Goal: Task Accomplishment & Management: Use online tool/utility

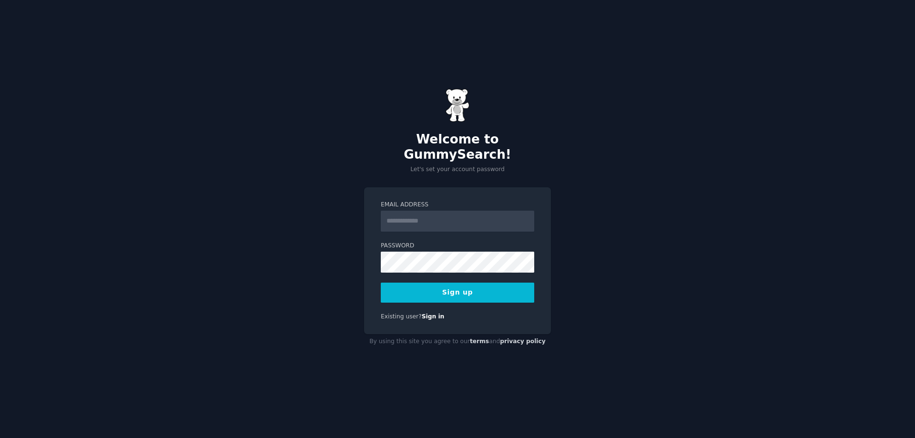
click at [425, 216] on input "Email Address" at bounding box center [457, 221] width 153 height 21
type input "**********"
click at [330, 283] on div "**********" at bounding box center [457, 219] width 915 height 438
click at [415, 288] on button "Sign up" at bounding box center [457, 293] width 153 height 20
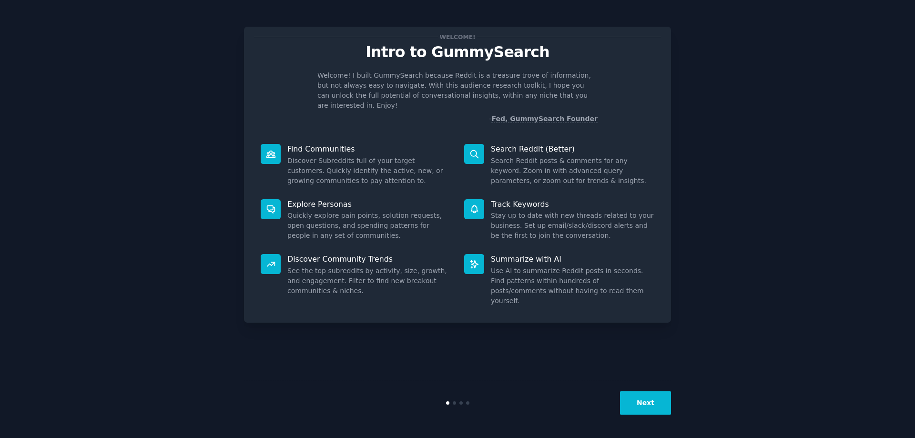
click at [637, 394] on button "Next" at bounding box center [645, 402] width 51 height 23
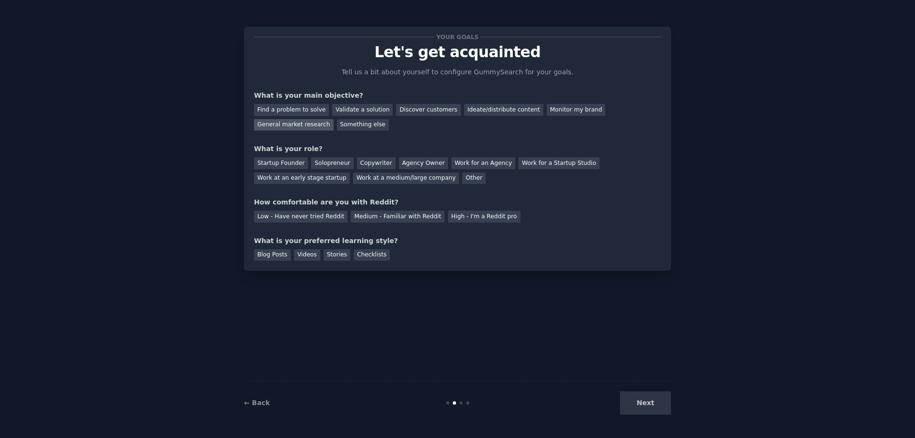
click at [334, 119] on div "General market research" at bounding box center [294, 125] width 80 height 12
click at [334, 160] on div "Solopreneur" at bounding box center [332, 163] width 42 height 12
click at [372, 219] on div "Medium - Familiar with Reddit" at bounding box center [397, 217] width 93 height 12
click at [306, 255] on div "Videos" at bounding box center [307, 255] width 26 height 12
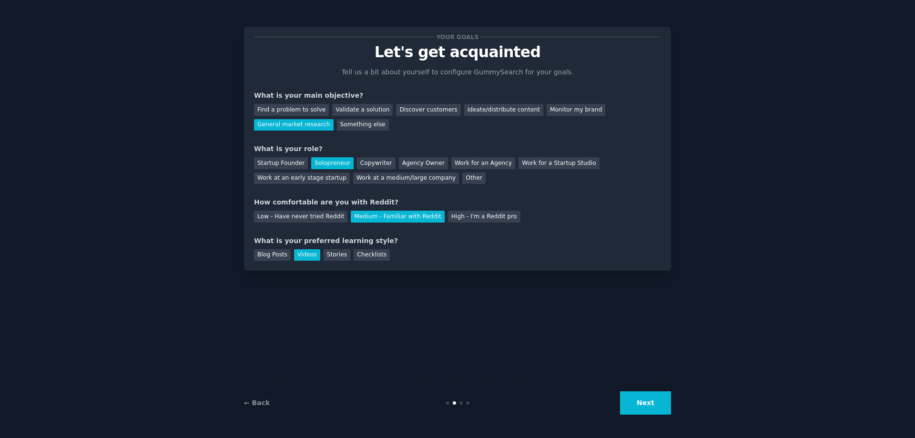
click at [656, 404] on button "Next" at bounding box center [645, 402] width 51 height 23
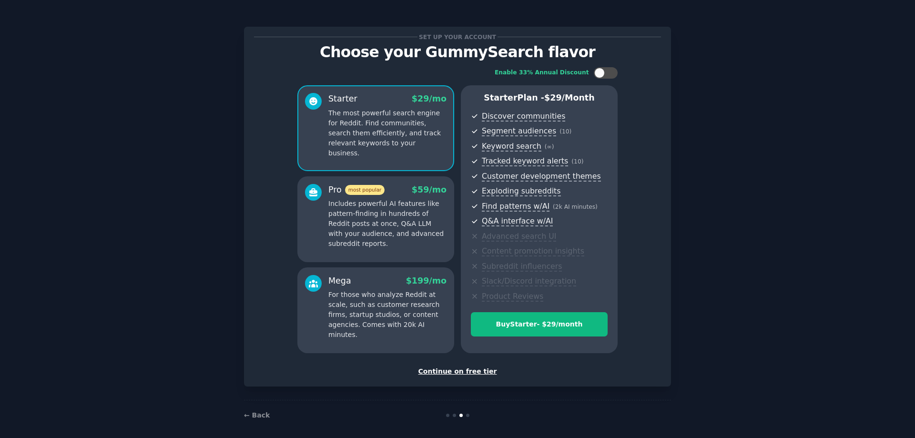
click at [466, 371] on div "Continue on free tier" at bounding box center [457, 371] width 407 height 10
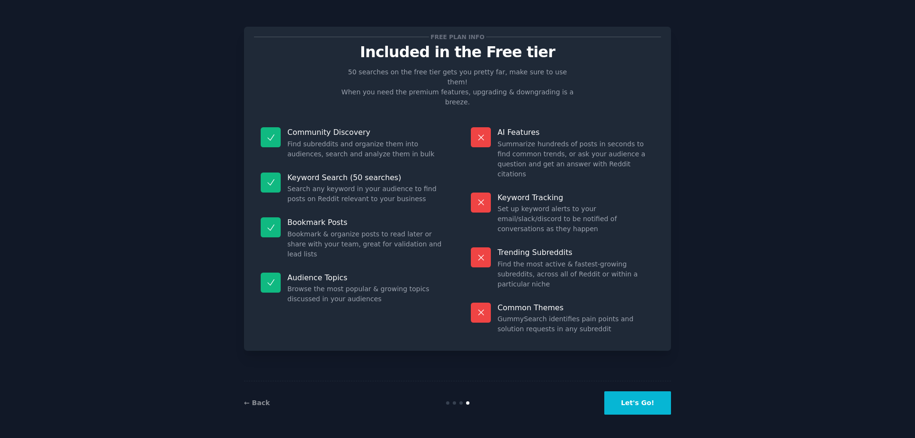
click at [642, 408] on button "Let's Go!" at bounding box center [637, 402] width 67 height 23
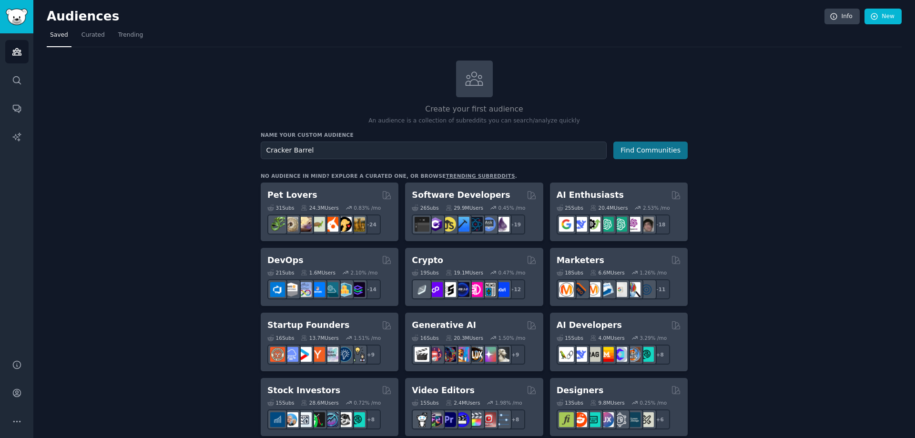
type input "Cracker Barrel"
click at [645, 148] on button "Find Communities" at bounding box center [650, 151] width 74 height 18
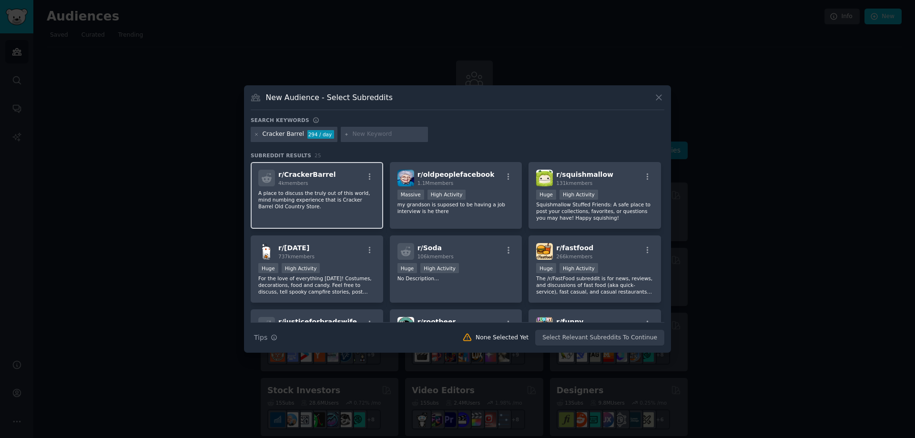
click at [321, 183] on div "4k members" at bounding box center [307, 183] width 58 height 7
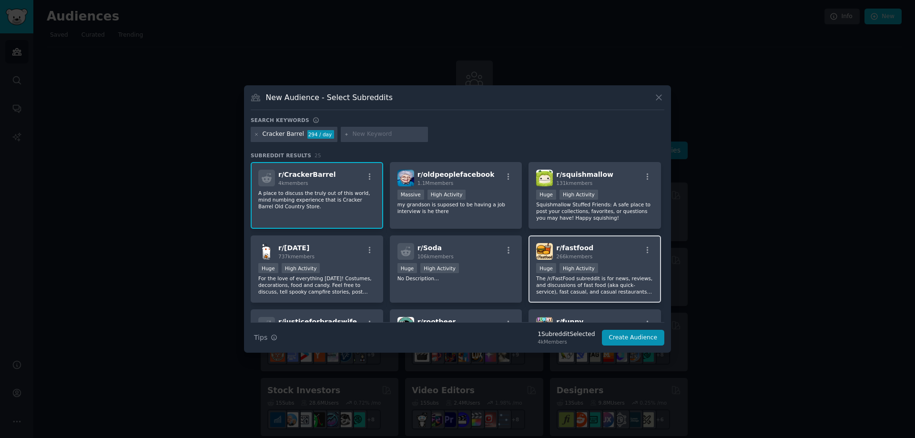
click at [618, 262] on div "r/ fastfood 266k members Huge High Activity The /r/FastFood subreddit is for ne…" at bounding box center [594, 268] width 132 height 67
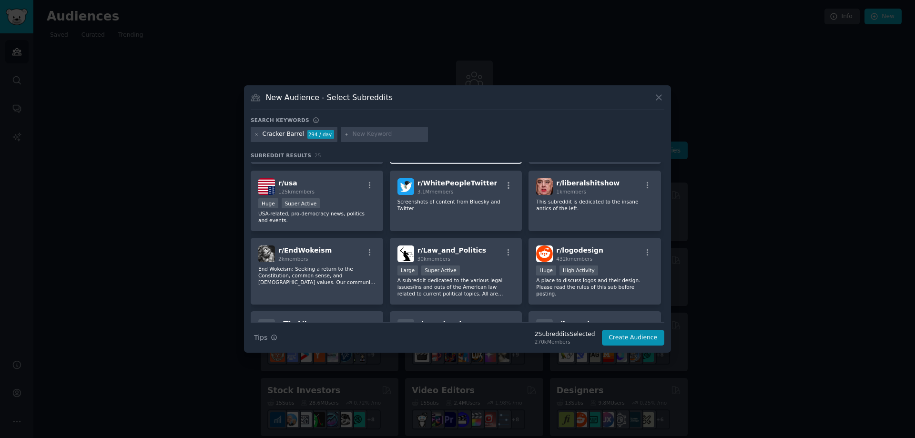
scroll to position [296, 0]
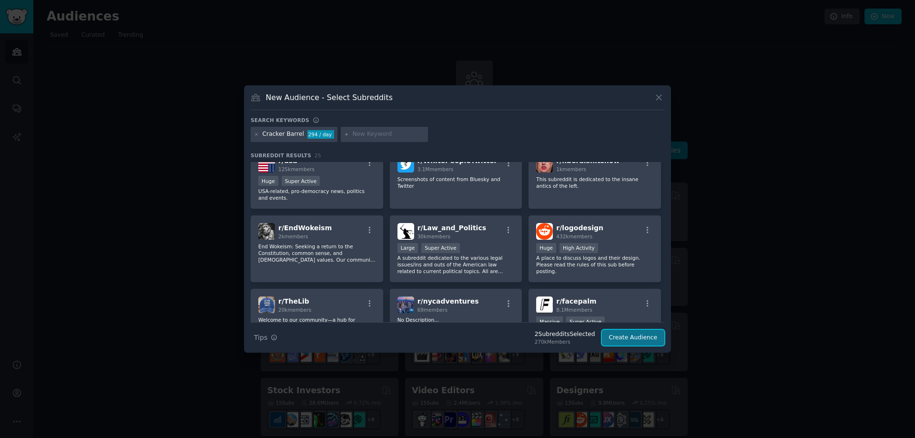
click at [632, 338] on button "Create Audience" at bounding box center [633, 338] width 63 height 16
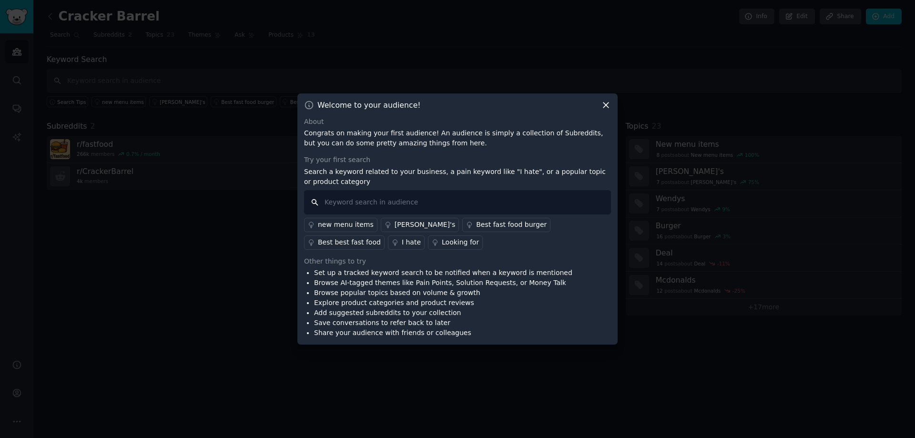
click at [376, 207] on input "text" at bounding box center [457, 202] width 307 height 24
type input "Cracker Barrel"
click at [449, 205] on input "Cracker Barrel" at bounding box center [457, 202] width 307 height 24
drag, startPoint x: 412, startPoint y: 199, endPoint x: 281, endPoint y: 200, distance: 131.0
click at [281, 200] on div "​ Welcome to your audience! About Congrats on making your first audience! An au…" at bounding box center [457, 219] width 908 height 438
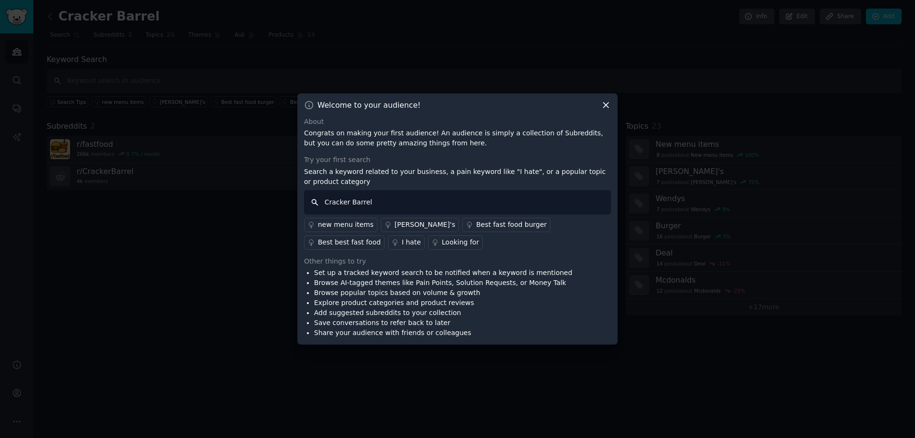
click at [317, 204] on input "Cracker Barrel" at bounding box center [457, 202] width 307 height 24
click at [313, 203] on input "Cracker Barrel" at bounding box center [457, 202] width 307 height 24
click at [393, 198] on input "Cracker Barrel" at bounding box center [457, 202] width 307 height 24
drag, startPoint x: 393, startPoint y: 199, endPoint x: 281, endPoint y: 192, distance: 112.2
click at [281, 192] on div "​ Welcome to your audience! About Congrats on making your first audience! An au…" at bounding box center [457, 219] width 908 height 438
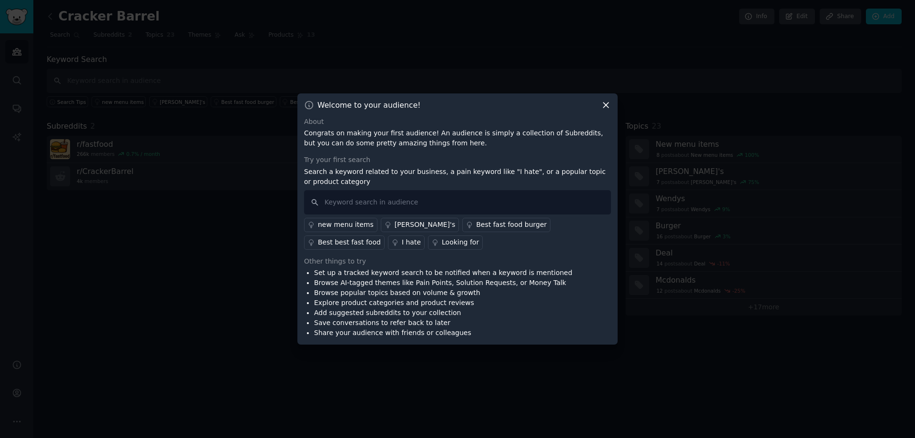
click at [421, 237] on div "I hate" at bounding box center [411, 242] width 19 height 10
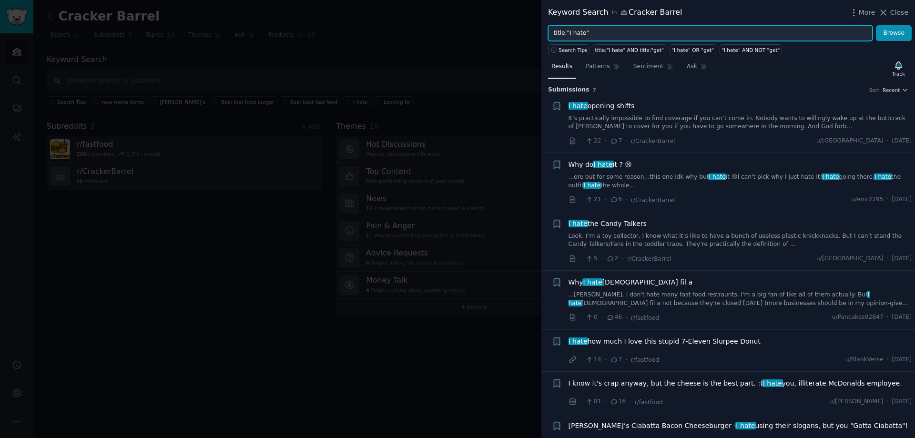
drag, startPoint x: 606, startPoint y: 31, endPoint x: 601, endPoint y: 30, distance: 5.1
click at [601, 30] on input "title:"I hate"" at bounding box center [710, 33] width 324 height 16
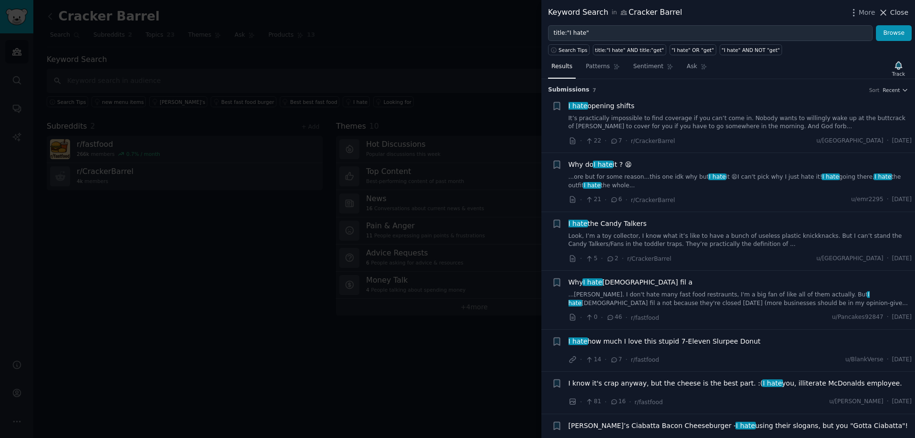
click at [899, 16] on span "Close" at bounding box center [899, 13] width 18 height 10
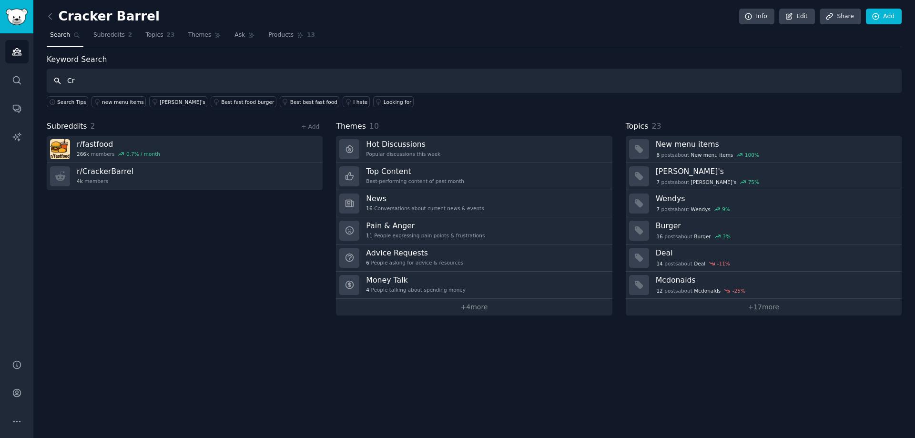
type input "C"
click at [50, 83] on input "Cracker Barrel" at bounding box center [474, 81] width 855 height 24
click at [57, 81] on input "Cracker Barrel" at bounding box center [474, 81] width 855 height 24
click at [121, 77] on input "Cracker Barrel" at bounding box center [474, 81] width 855 height 24
type input "Cracker Barrel"
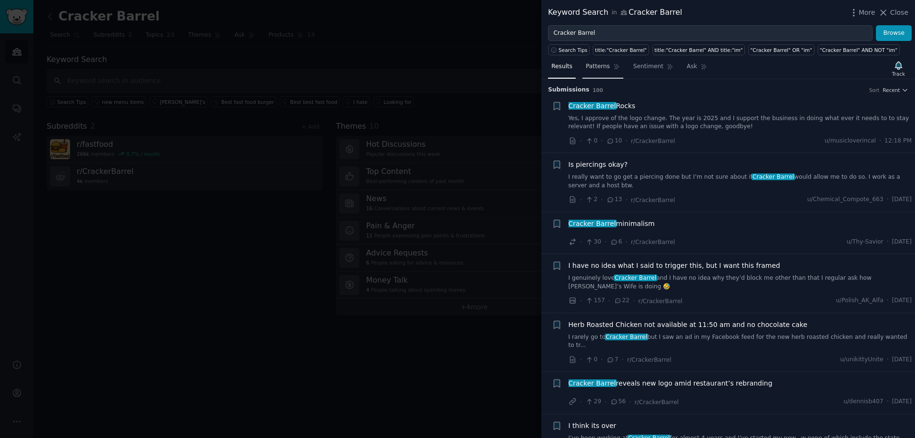
click at [602, 68] on span "Patterns" at bounding box center [598, 66] width 24 height 9
